Goal: Use online tool/utility: Utilize a website feature to perform a specific function

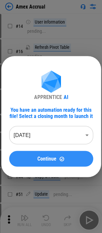
click at [49, 152] on button "Continue" at bounding box center [51, 159] width 84 height 16
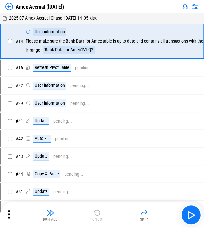
click at [106, 206] on div "Run All Undo Skip" at bounding box center [103, 214] width 198 height 21
click at [106, 211] on img "button" at bounding box center [191, 215] width 10 height 10
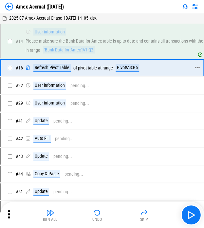
click at [74, 67] on div "of" at bounding box center [75, 68] width 4 height 5
click at [77, 68] on div "Refresh Pivot Table of pivot table at range Pivot!A3:B6" at bounding box center [83, 68] width 115 height 8
click at [73, 68] on div "of" at bounding box center [75, 68] width 4 height 5
click at [56, 69] on div "Refresh Pivot Table" at bounding box center [51, 68] width 37 height 8
click at [78, 69] on div "Refresh Pivot Table of pivot table at range Pivot!A3:B6" at bounding box center [83, 68] width 115 height 8
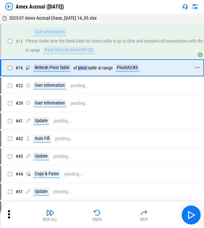
click at [77, 69] on div "Refresh Pivot Table of pivot table at range Pivot!A3:B6" at bounding box center [83, 68] width 115 height 8
click at [74, 69] on div "of" at bounding box center [75, 68] width 4 height 5
click at [106, 68] on div "Refresh Pivot Table of pivot table at range Pivot!A3:B6" at bounding box center [108, 68] width 165 height 8
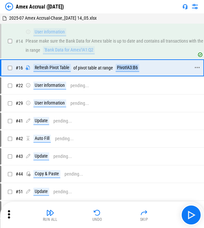
click at [106, 68] on div "Refresh Pivot Table of pivot table at range Pivot!A3:B6" at bounding box center [108, 68] width 165 height 8
click at [98, 73] on div "# 16 Refresh Pivot Table of pivot table at range Pivot!A3:B6" at bounding box center [99, 68] width 196 height 16
click at [92, 68] on div "pivot table at" at bounding box center [90, 68] width 24 height 5
click at [106, 212] on div "Run All Undo Skip" at bounding box center [102, 215] width 204 height 26
click at [106, 213] on img "button" at bounding box center [191, 215] width 10 height 10
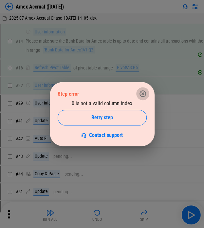
click at [106, 96] on icon "button" at bounding box center [143, 94] width 8 height 8
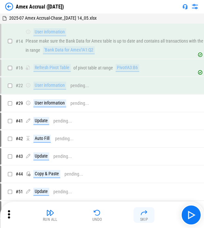
click at [106, 215] on img "button" at bounding box center [144, 213] width 8 height 8
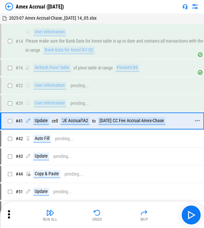
click at [61, 119] on div "'JE Accrual'!A2" at bounding box center [75, 121] width 29 height 8
click at [52, 121] on div "cell" at bounding box center [55, 121] width 6 height 5
click at [53, 121] on div "cell" at bounding box center [55, 121] width 6 height 5
drag, startPoint x: 53, startPoint y: 121, endPoint x: 71, endPoint y: 122, distance: 17.7
click at [54, 121] on div "cell" at bounding box center [55, 121] width 6 height 5
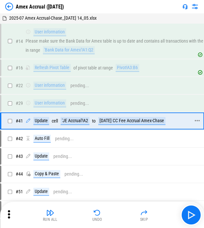
click at [72, 122] on div "'JE Accrual'!A2" at bounding box center [75, 121] width 29 height 8
click at [105, 124] on div "# 41 Update cell 'JE Accrual'!A2 to 7/31/25 CC Fee Accrual Amex-Chase" at bounding box center [99, 121] width 196 height 16
click at [101, 120] on div "7/31/25 CC Fee Accrual Amex-Chase" at bounding box center [131, 121] width 67 height 8
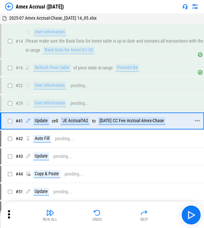
click at [101, 120] on div "7/31/25 CC Fee Accrual Amex-Chase" at bounding box center [131, 121] width 67 height 8
click at [94, 123] on div "to" at bounding box center [94, 121] width 4 height 5
click at [106, 124] on div "7/31/25 CC Fee Accrual Amex-Chase" at bounding box center [131, 121] width 67 height 8
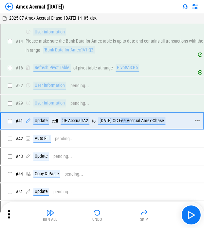
click at [106, 124] on div "7/31/25 CC Fee Accrual Amex-Chase" at bounding box center [131, 121] width 67 height 8
click at [106, 117] on div "7/31/25 CC Fee Accrual Amex-Chase" at bounding box center [131, 121] width 67 height 8
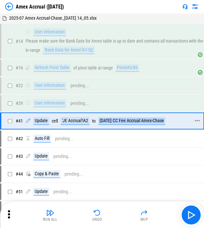
click at [106, 123] on div "7/31/25 CC Fee Accrual Amex-Chase" at bounding box center [131, 121] width 67 height 8
drag, startPoint x: 173, startPoint y: 118, endPoint x: 36, endPoint y: 59, distance: 149.0
click at [36, 59] on div "# 16 Refresh Pivot Table of pivot table at range Pivot!A3:B6" at bounding box center [102, 67] width 204 height 17
click at [8, 217] on icon at bounding box center [9, 214] width 2 height 8
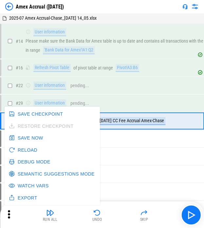
click at [17, 163] on button "Debug Mode" at bounding box center [30, 162] width 46 height 12
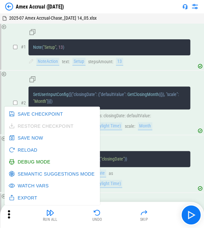
click at [98, 102] on pre "SetUserInputConfig ( [ { "closingDate" : { "defaultValue" : GetClosingMonth ( {…" at bounding box center [110, 98] width 162 height 23
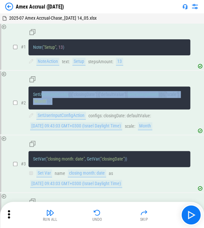
drag, startPoint x: 41, startPoint y: 91, endPoint x: 85, endPoint y: 104, distance: 45.5
click at [85, 104] on pre "SetUserInputConfig ( [ { "closingDate" : { "defaultValue" : GetClosingMonth ( {…" at bounding box center [110, 98] width 162 height 23
drag, startPoint x: 75, startPoint y: 102, endPoint x: 35, endPoint y: 92, distance: 41.2
click at [34, 92] on pre "SetUserInputConfig ( [ { "closingDate" : { "defaultValue" : GetClosingMonth ( {…" at bounding box center [110, 98] width 162 height 23
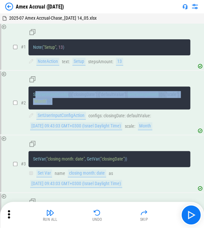
click at [35, 92] on span "SetUserInputConfig" at bounding box center [50, 94] width 35 height 5
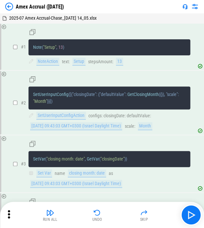
click at [10, 213] on icon at bounding box center [9, 214] width 10 height 10
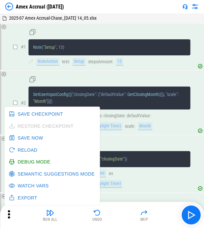
click at [34, 160] on button "Debug Mode" at bounding box center [30, 162] width 46 height 12
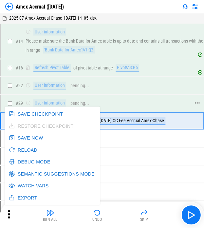
click at [106, 101] on div "User information pending..." at bounding box center [108, 103] width 165 height 8
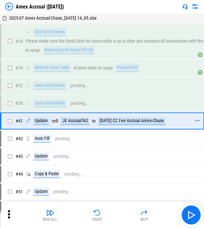
click at [106, 119] on div "7/31/25 CC Fee Accrual Amex-Chase" at bounding box center [131, 121] width 67 height 8
drag, startPoint x: 106, startPoint y: 119, endPoint x: 105, endPoint y: 123, distance: 4.3
click at [106, 122] on div "7/31/25 CC Fee Accrual Amex-Chase" at bounding box center [131, 121] width 67 height 8
click at [105, 123] on div "7/31/25 CC Fee Accrual Amex-Chase" at bounding box center [131, 121] width 67 height 8
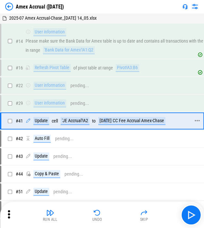
click at [105, 123] on div "7/31/25 CC Fee Accrual Amex-Chase" at bounding box center [131, 121] width 67 height 8
click at [104, 125] on div "# 41 Update cell 'JE Accrual'!A2 to 7/31/25 CC Fee Accrual Amex-Chase" at bounding box center [99, 121] width 196 height 16
click at [71, 126] on div "# 41 Update cell 'JE Accrual'!A2 to 7/31/25 CC Fee Accrual Amex-Chase" at bounding box center [99, 121] width 196 height 16
click at [71, 123] on div "'JE Accrual'!A2" at bounding box center [75, 121] width 29 height 8
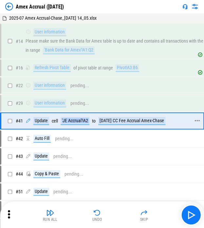
click at [71, 123] on div "'JE Accrual'!A2" at bounding box center [75, 121] width 29 height 8
click at [106, 118] on div "7/31/25 CC Fee Accrual Amex-Chase" at bounding box center [131, 121] width 67 height 8
click at [88, 119] on div "'JE Accrual'!A2" at bounding box center [75, 121] width 29 height 8
click at [85, 125] on div "# 41 Update cell 'JE Accrual'!A2 to 7/31/25 CC Fee Accrual Amex-Chase" at bounding box center [99, 121] width 196 height 16
click at [87, 121] on div "'JE Accrual'!A2" at bounding box center [75, 121] width 29 height 8
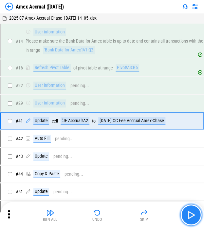
click at [106, 215] on img "button" at bounding box center [191, 215] width 10 height 10
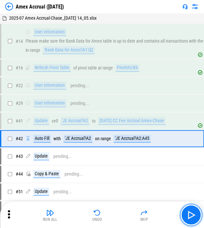
click at [106, 216] on img "button" at bounding box center [191, 215] width 10 height 10
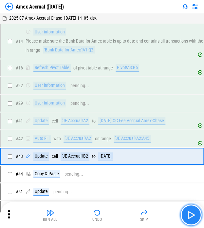
click at [106, 208] on button "button" at bounding box center [191, 214] width 21 height 21
